Goal: Task Accomplishment & Management: Use online tool/utility

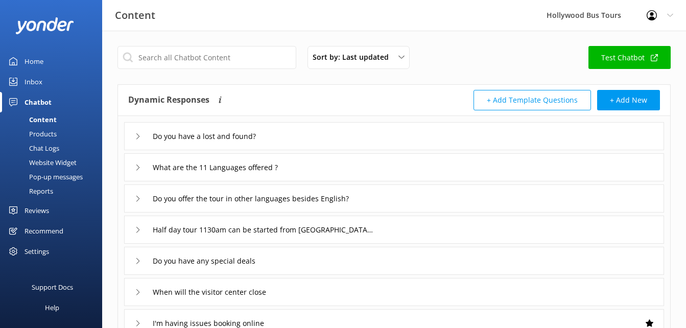
click at [50, 134] on div "Products" at bounding box center [31, 134] width 51 height 14
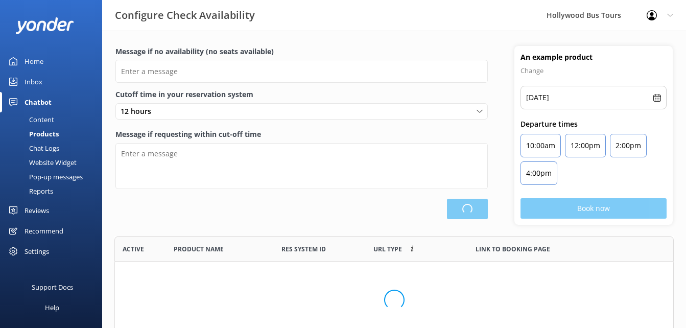
scroll to position [95, 552]
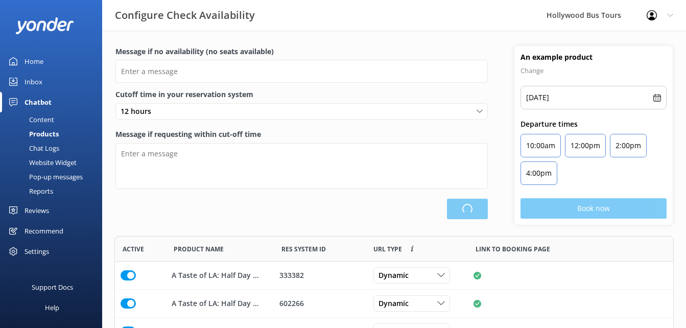
type input "There are no seats available, please check an alternative day or time"
type textarea "Please contact us to check availability and book."
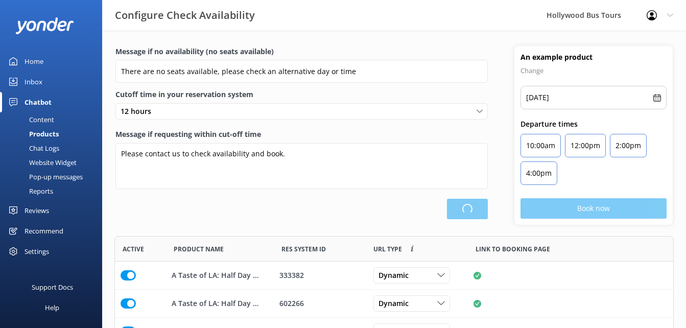
scroll to position [243, 552]
click at [50, 142] on div "Chat Logs" at bounding box center [32, 148] width 53 height 14
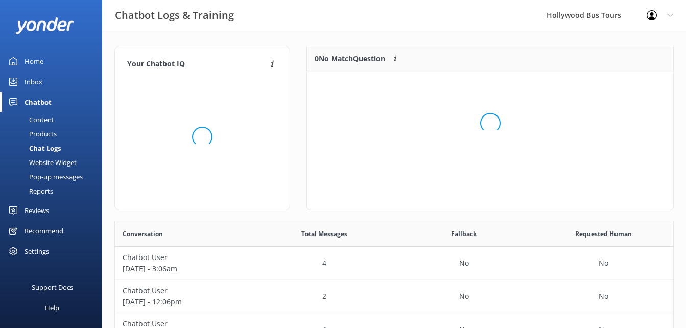
scroll to position [70, 359]
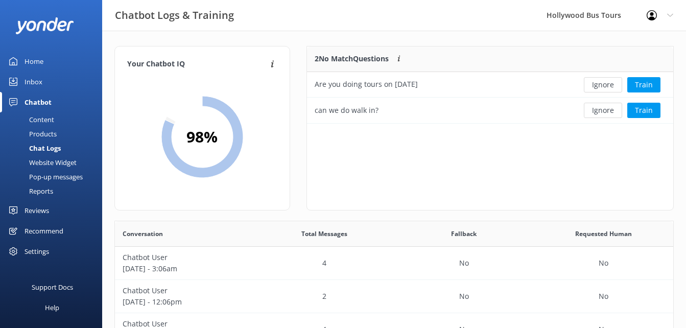
click at [58, 169] on div "Website Widget" at bounding box center [41, 162] width 71 height 14
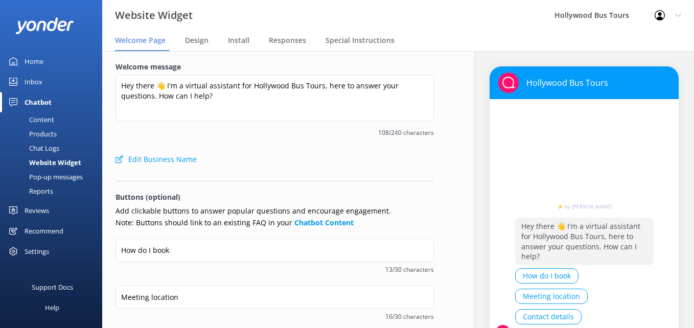
click at [59, 185] on link "Reports" at bounding box center [54, 191] width 96 height 14
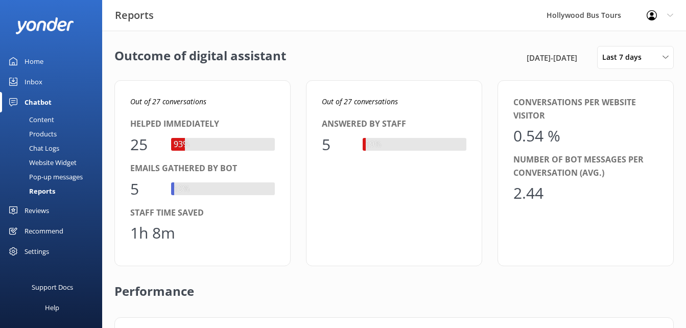
scroll to position [95, 520]
click at [70, 154] on link "Chat Logs" at bounding box center [54, 148] width 96 height 14
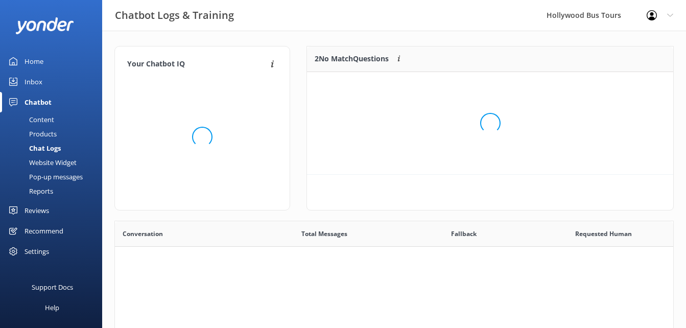
scroll to position [70, 359]
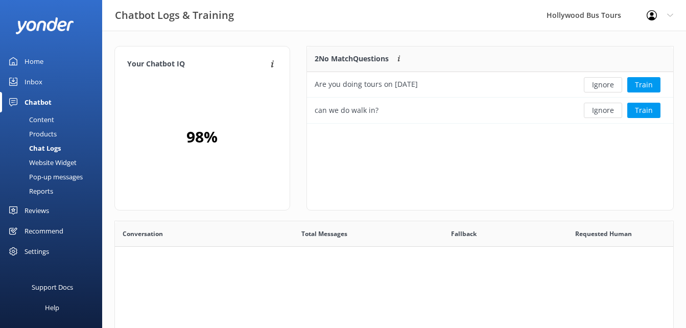
click at [71, 165] on div "Website Widget" at bounding box center [41, 162] width 71 height 14
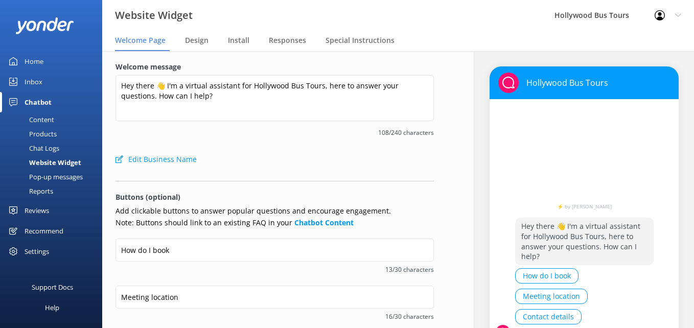
click at [69, 179] on div "Pop-up messages" at bounding box center [44, 177] width 77 height 14
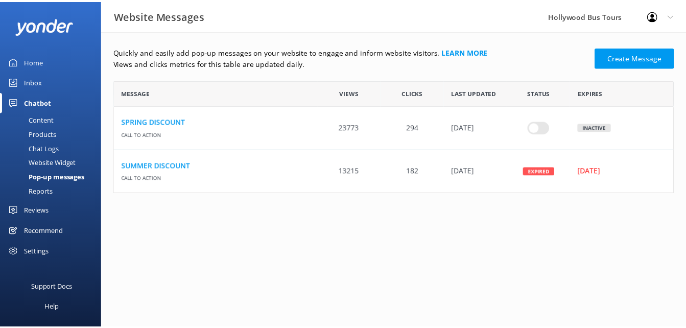
scroll to position [8, 8]
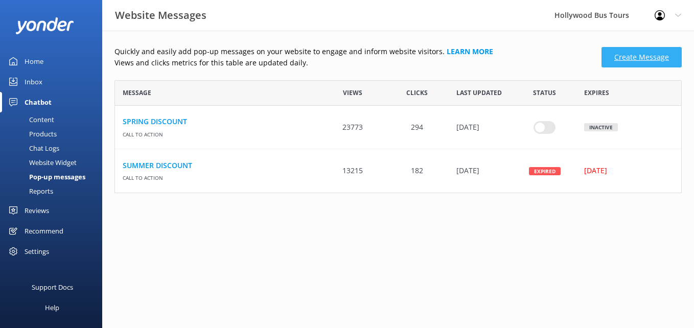
click at [630, 52] on link "Create Message" at bounding box center [642, 57] width 80 height 20
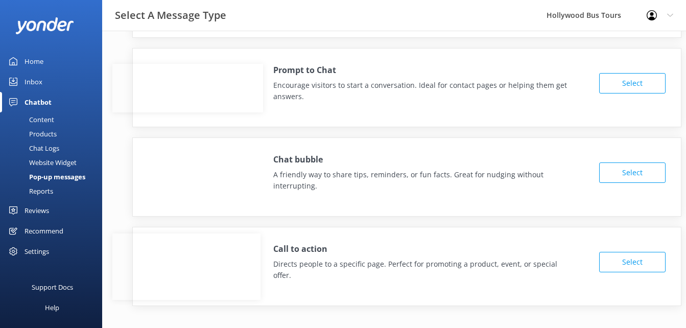
scroll to position [96, 0]
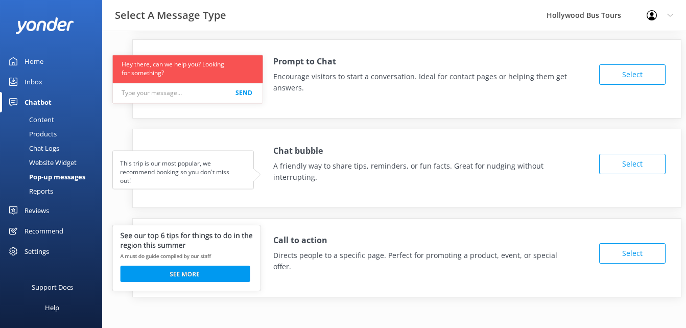
click at [620, 243] on button "Select" at bounding box center [633, 253] width 66 height 20
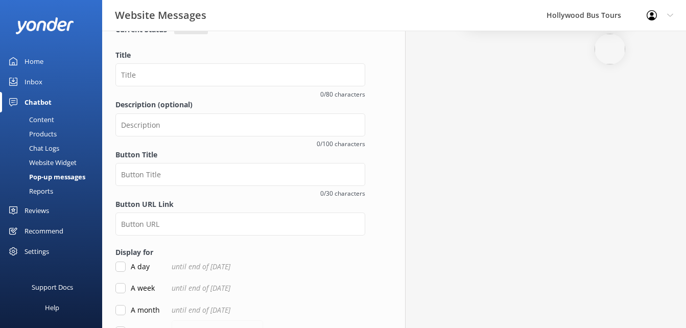
click at [191, 107] on label "Description (optional)" at bounding box center [241, 104] width 250 height 11
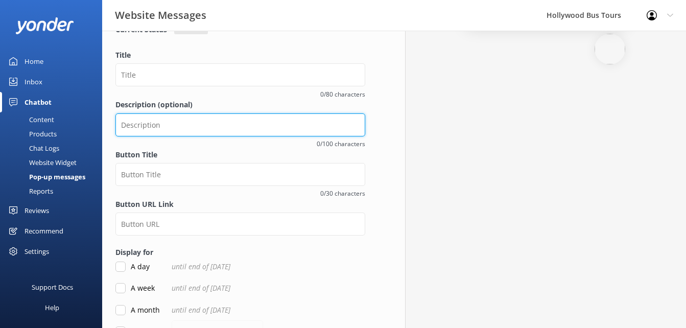
click at [191, 113] on input "Description (optional)" at bounding box center [241, 124] width 250 height 23
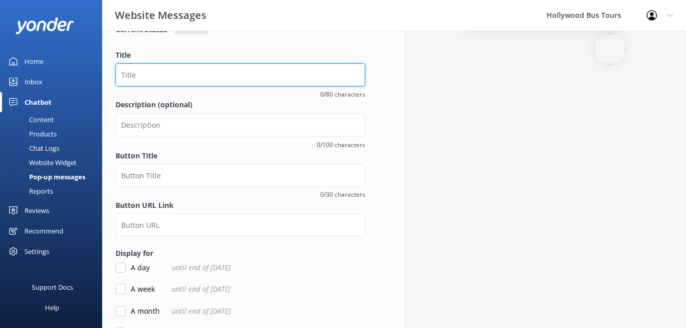
click at [175, 84] on input "Title" at bounding box center [241, 74] width 250 height 23
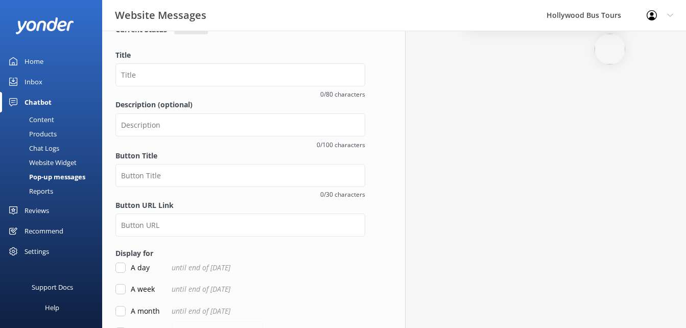
click at [39, 149] on div "Chat Logs" at bounding box center [32, 148] width 53 height 14
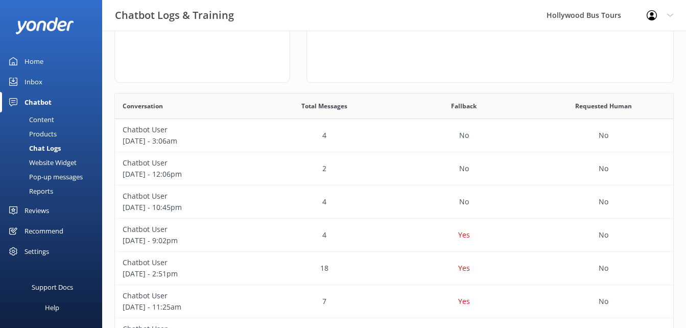
scroll to position [134, 0]
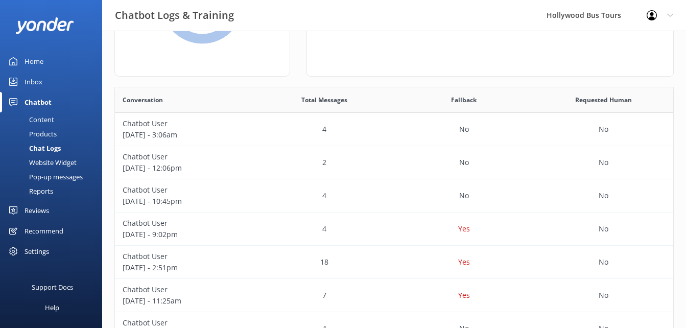
click at [48, 165] on div "Website Widget" at bounding box center [41, 162] width 71 height 14
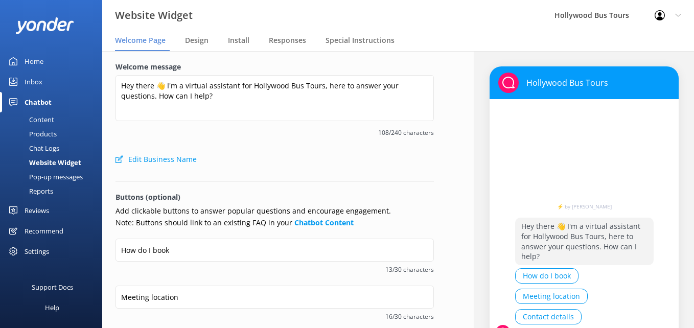
click at [47, 179] on div "Pop-up messages" at bounding box center [44, 177] width 77 height 14
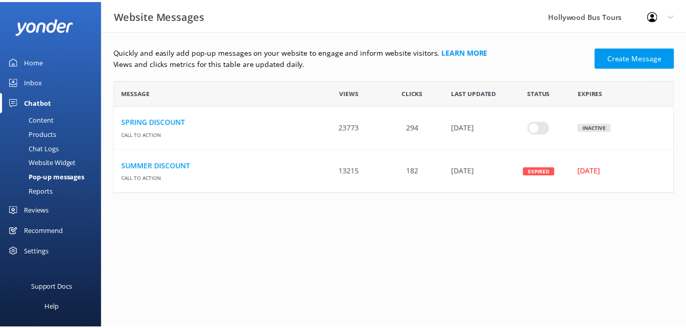
scroll to position [105, 560]
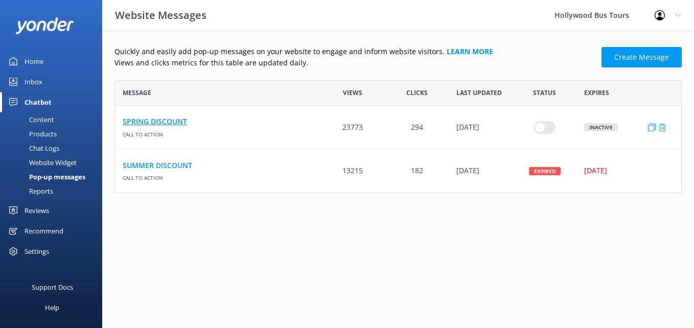
click at [155, 119] on link "SPRING DISCOUNT" at bounding box center [218, 121] width 191 height 11
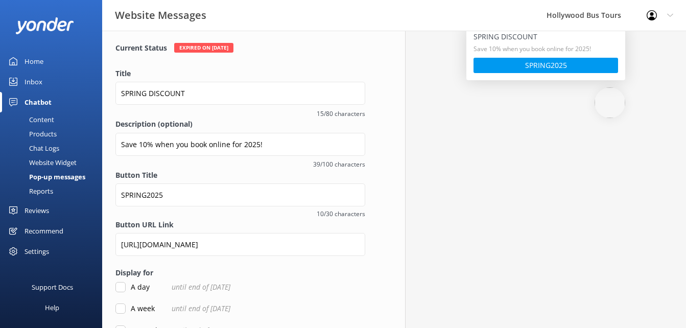
scroll to position [76, 0]
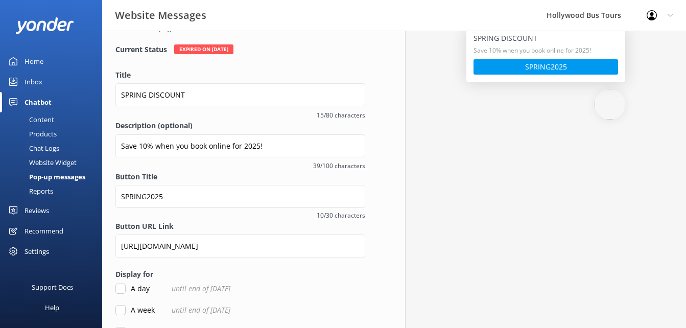
click at [55, 173] on div "Pop-up messages" at bounding box center [45, 177] width 79 height 14
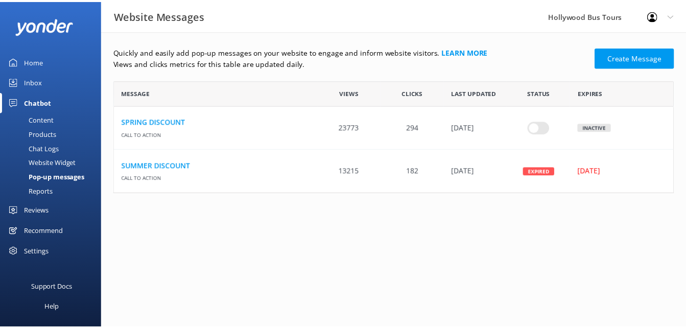
scroll to position [105, 560]
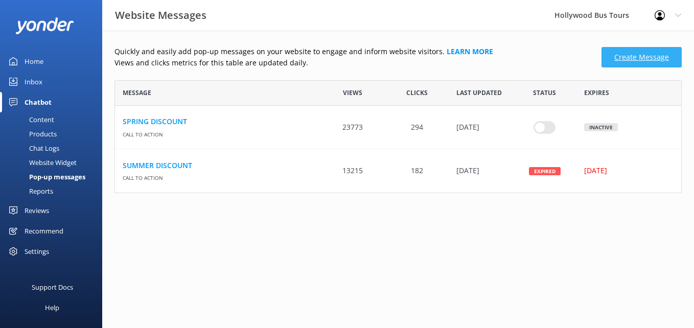
click at [627, 51] on link "Create Message" at bounding box center [642, 57] width 80 height 20
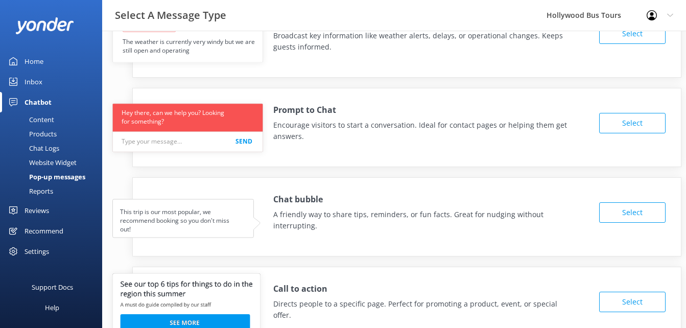
scroll to position [96, 0]
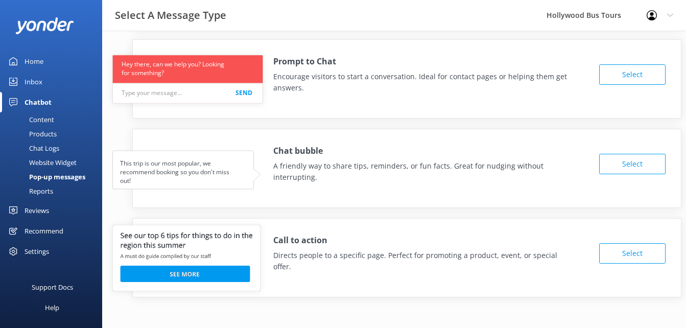
click at [615, 247] on button "Select" at bounding box center [633, 253] width 66 height 20
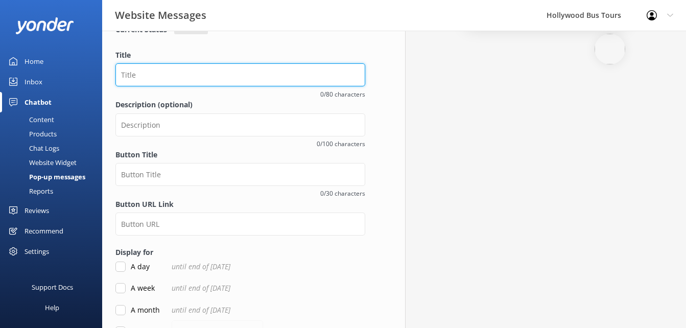
click at [193, 79] on input "Title" at bounding box center [241, 74] width 250 height 23
type input "FALL DISCOUNT"
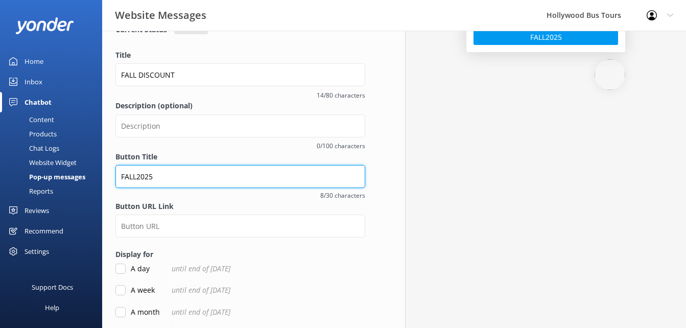
type input "FALL2025"
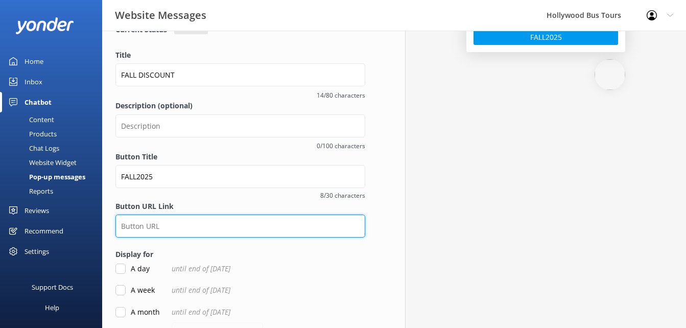
click at [154, 231] on input "Button URL Link" at bounding box center [241, 226] width 250 height 23
type input "[URL][DOMAIN_NAME]"
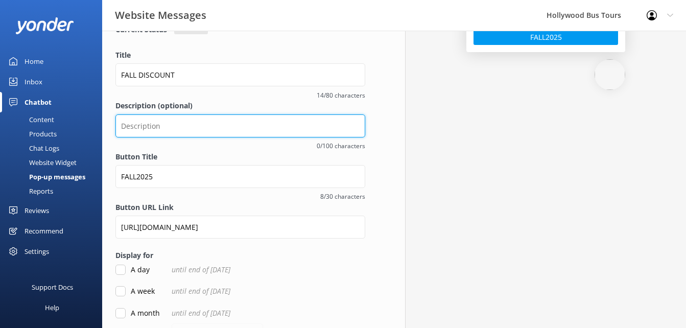
type input "Save 10% when you book online for 2025!"
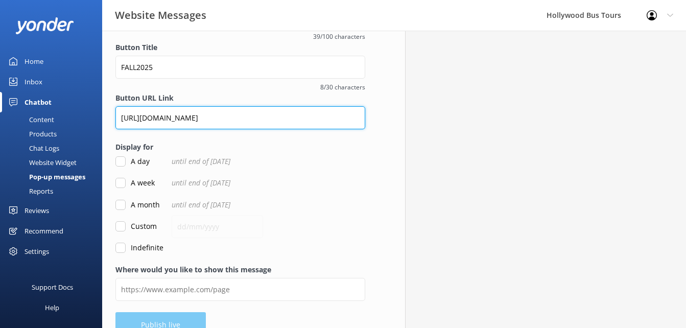
scroll to position [206, 0]
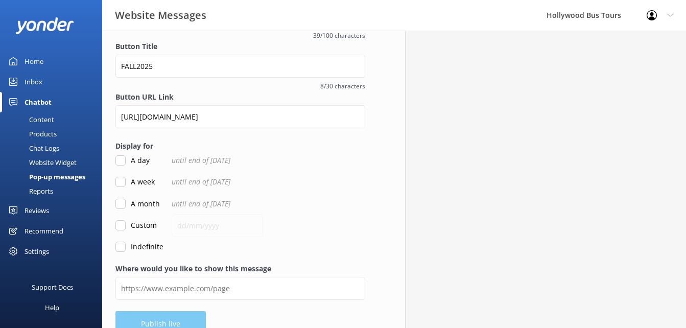
click at [122, 227] on input "Custom" at bounding box center [121, 225] width 10 height 10
checkbox input "true"
click at [192, 225] on input "text" at bounding box center [217, 225] width 91 height 23
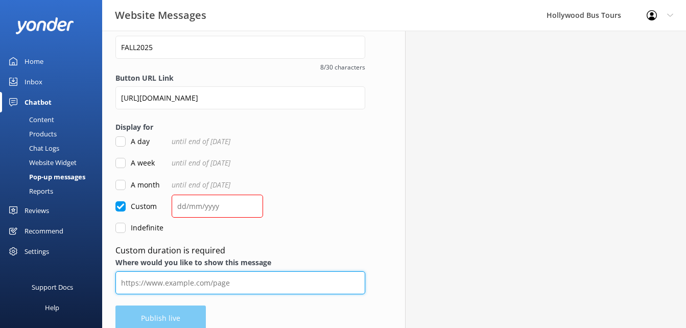
click at [170, 270] on div "Where would you like to show this message" at bounding box center [241, 281] width 250 height 48
type input "[URL][DOMAIN_NAME]"
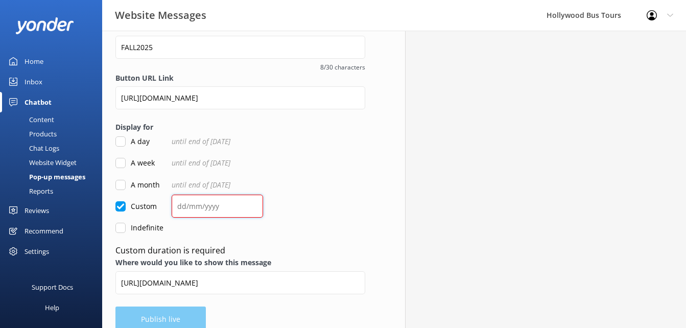
click at [197, 211] on input "text" at bounding box center [217, 206] width 91 height 23
type input "0"
type input "1"
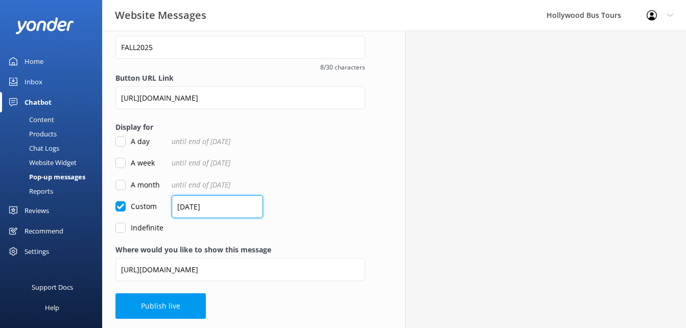
scroll to position [226, 0]
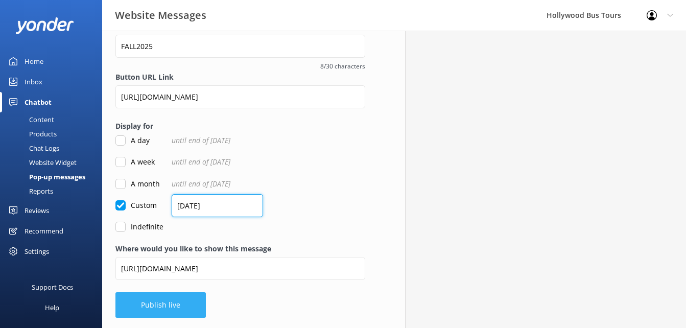
type input "[DATE]"
click at [174, 312] on button "Publish live" at bounding box center [161, 305] width 90 height 26
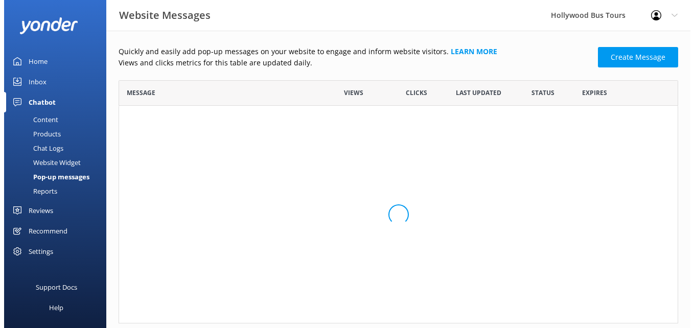
scroll to position [149, 560]
